Goal: Transaction & Acquisition: Book appointment/travel/reservation

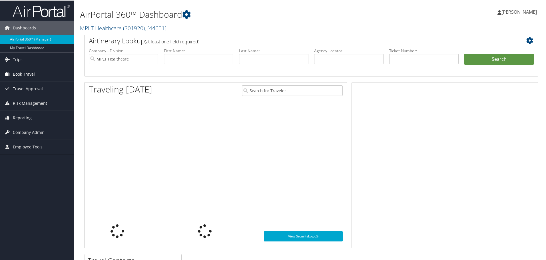
click at [21, 74] on span "Book Travel" at bounding box center [24, 73] width 22 height 14
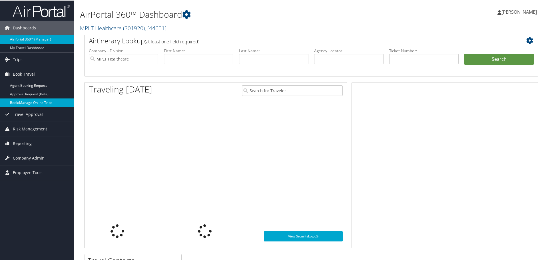
click at [23, 101] on link "Book/Manage Online Trips" at bounding box center [37, 102] width 74 height 9
